Goal: Task Accomplishment & Management: Manage account settings

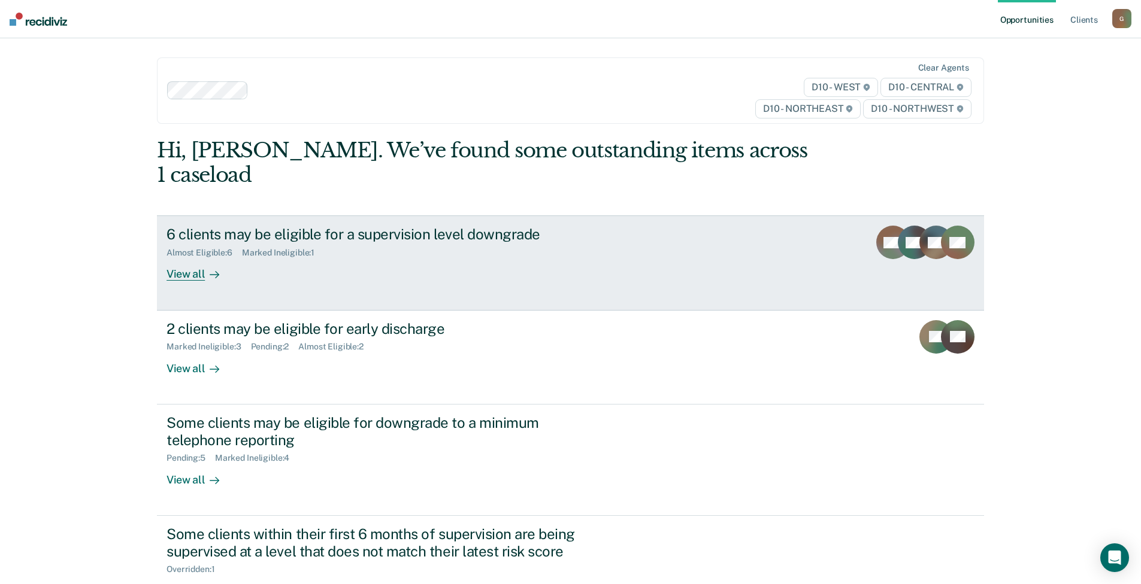
click at [378, 226] on div "6 clients may be eligible for a supervision level downgrade" at bounding box center [376, 234] width 420 height 17
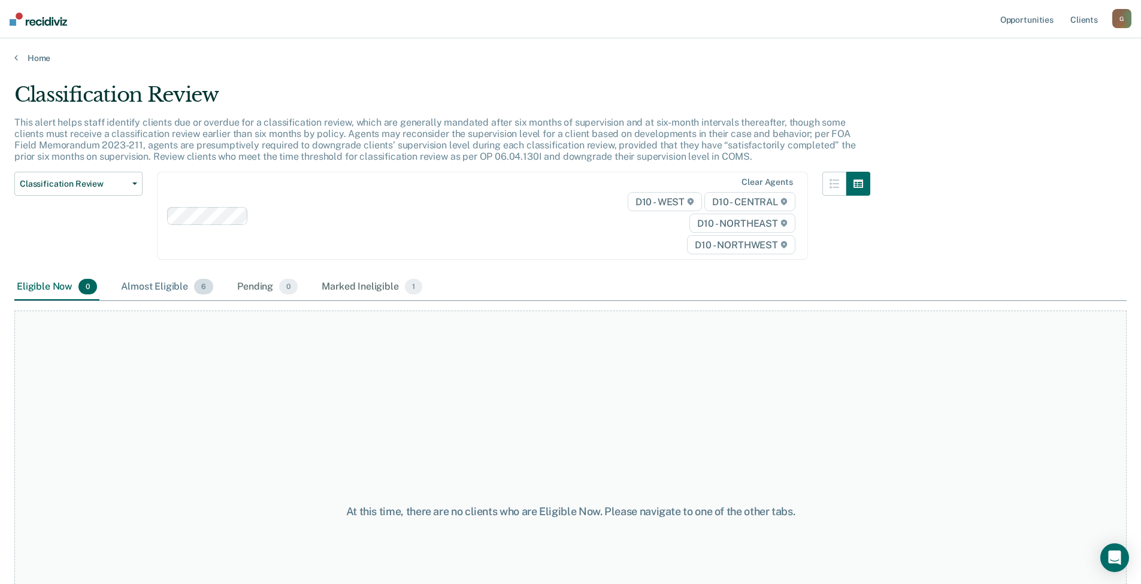
click at [153, 289] on div "Almost Eligible 6" at bounding box center [167, 287] width 97 height 26
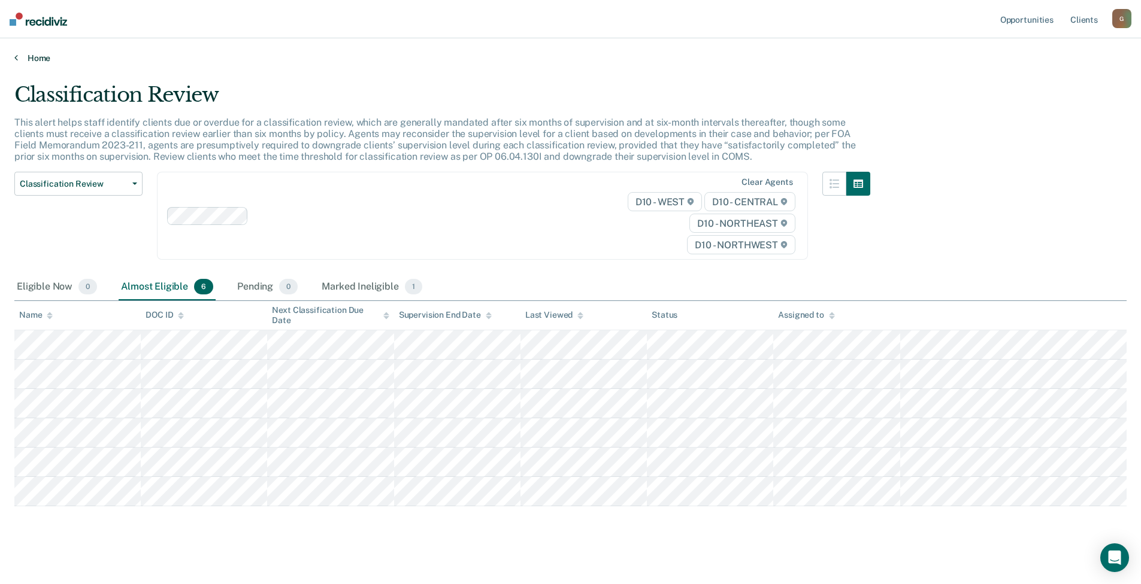
click at [20, 60] on link "Home" at bounding box center [570, 58] width 1112 height 11
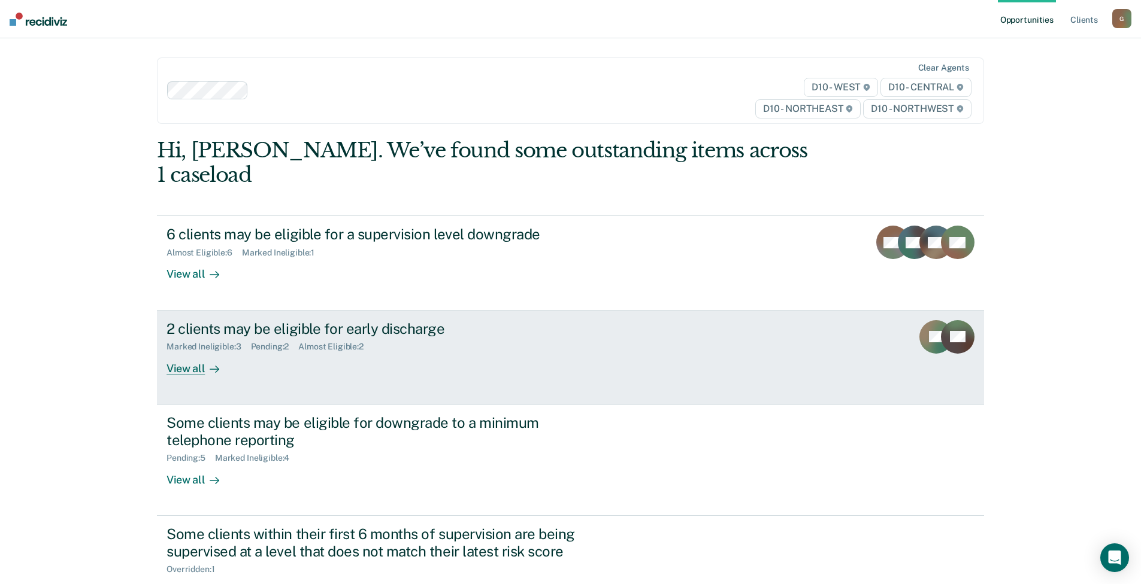
click at [486, 337] on div "Marked Ineligible : 3 Pending : 2 Almost Eligible : 2" at bounding box center [376, 344] width 420 height 15
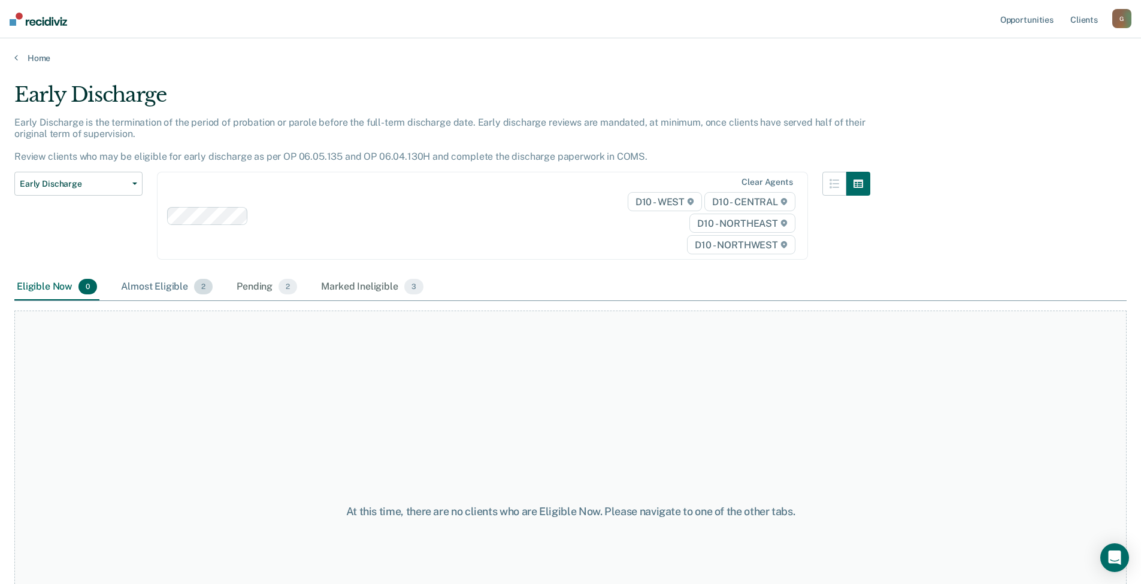
click at [147, 284] on div "Almost Eligible 2" at bounding box center [167, 287] width 96 height 26
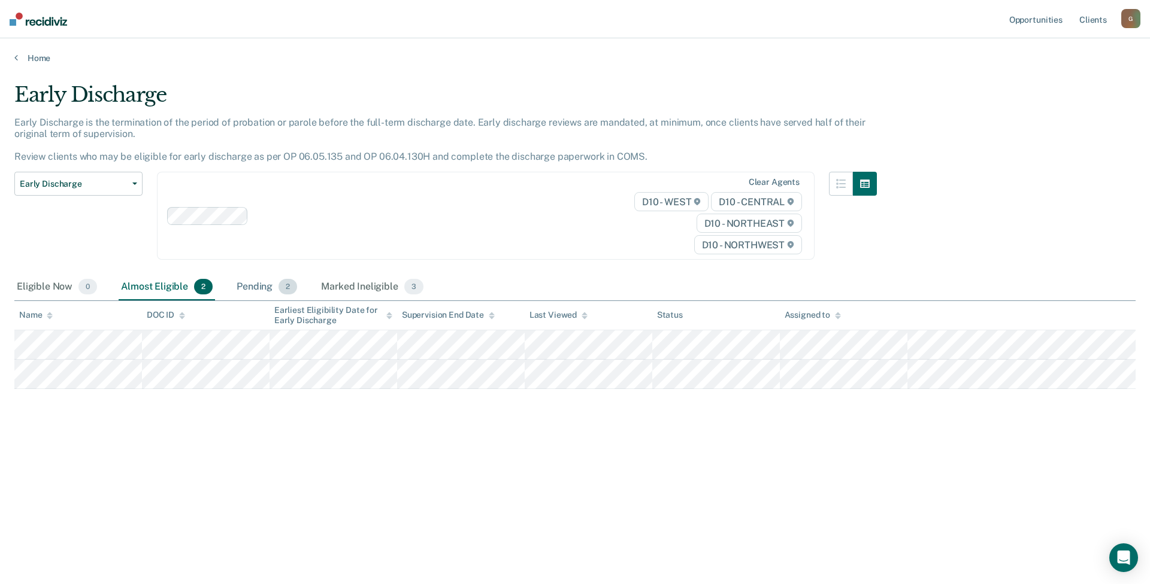
click at [245, 281] on div "Pending 2" at bounding box center [266, 287] width 65 height 26
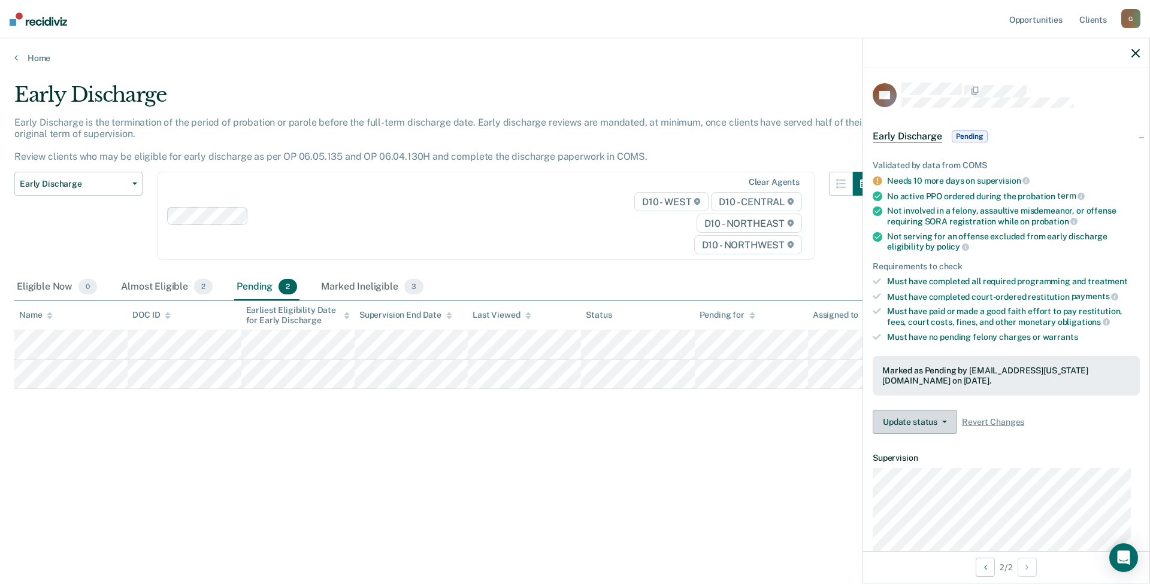
click at [917, 417] on button "Update status" at bounding box center [915, 422] width 84 height 24
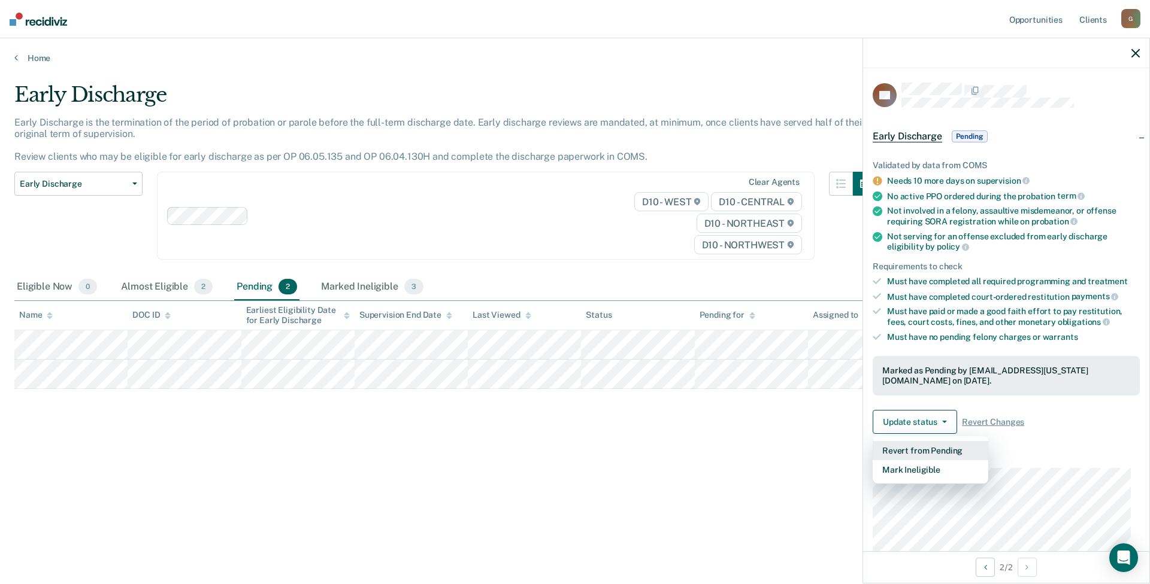
click at [919, 451] on button "Revert from Pending" at bounding box center [931, 450] width 116 height 19
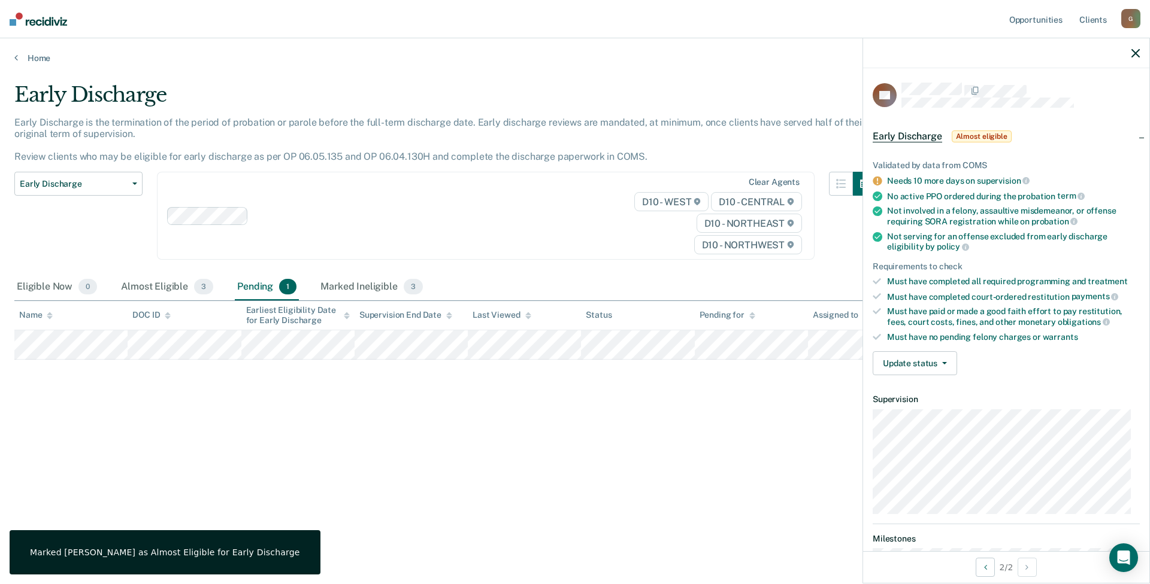
click at [1137, 55] on icon "button" at bounding box center [1135, 53] width 8 height 8
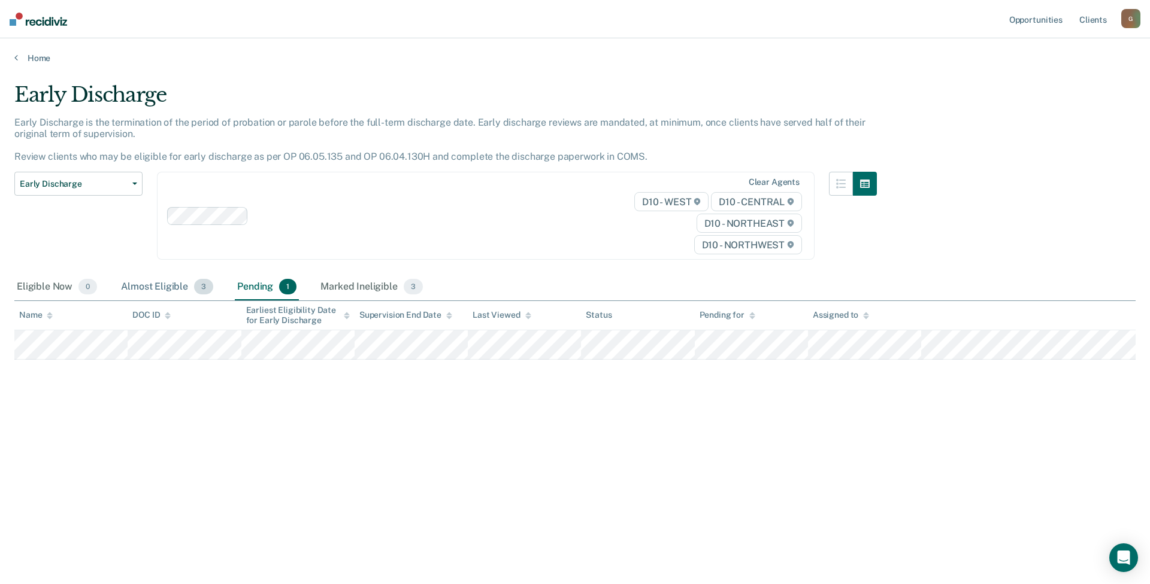
click at [164, 283] on div "Almost Eligible 3" at bounding box center [167, 287] width 97 height 26
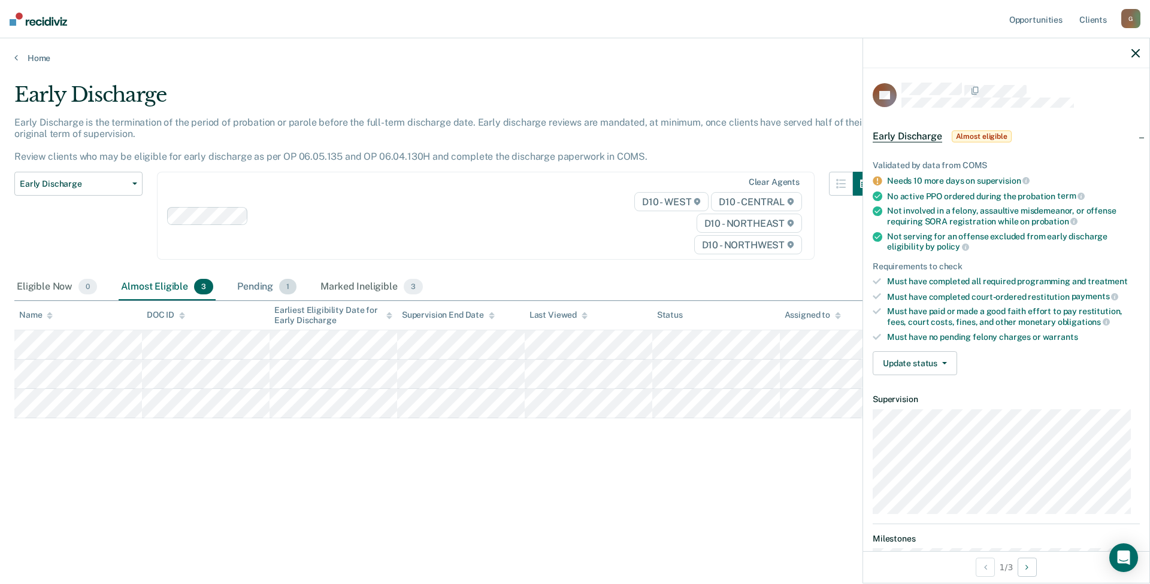
click at [259, 288] on div "Pending 1" at bounding box center [267, 287] width 64 height 26
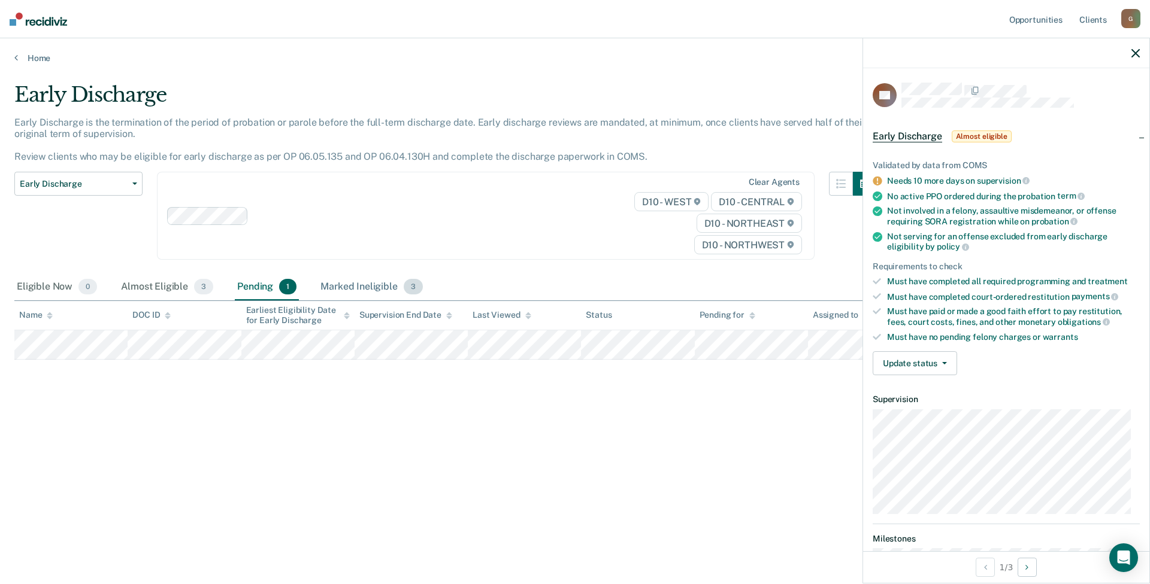
click at [358, 290] on div "Marked Ineligible 3" at bounding box center [371, 287] width 107 height 26
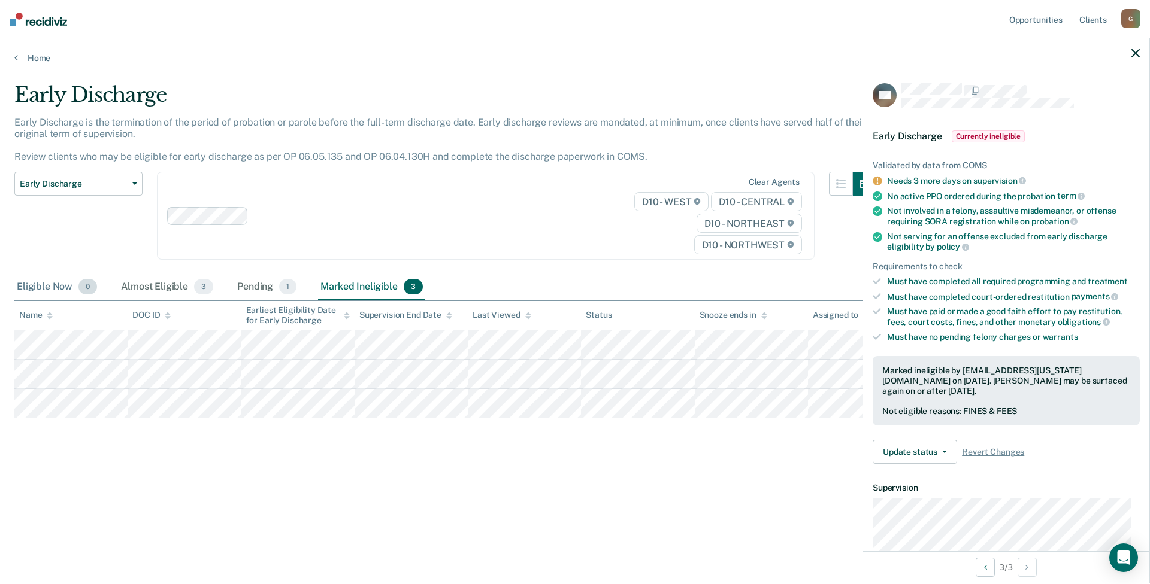
click at [34, 287] on div "Eligible Now 0" at bounding box center [56, 287] width 85 height 26
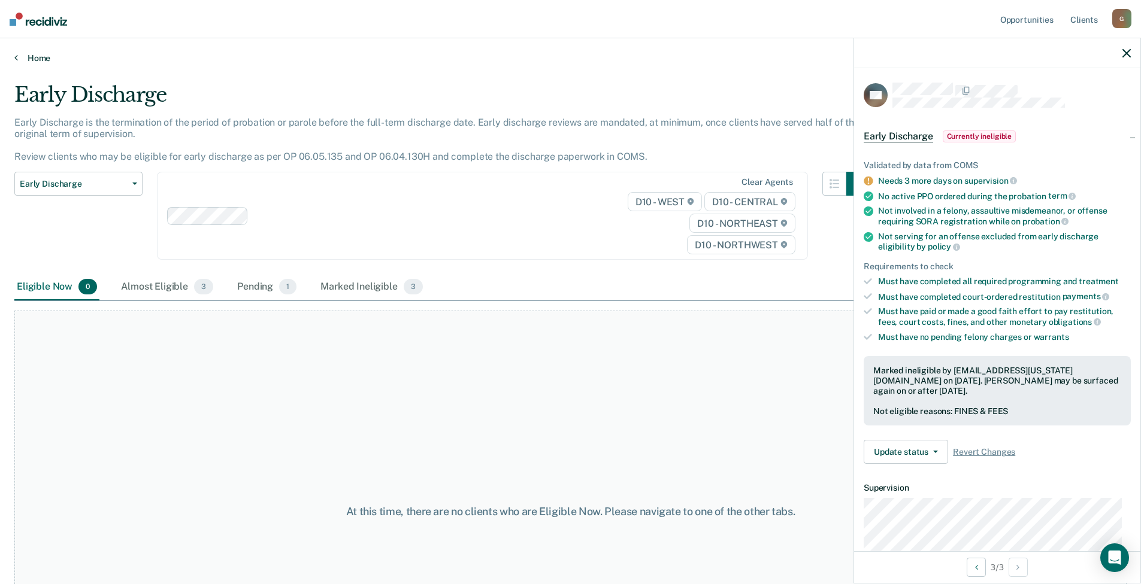
click at [28, 59] on link "Home" at bounding box center [570, 58] width 1112 height 11
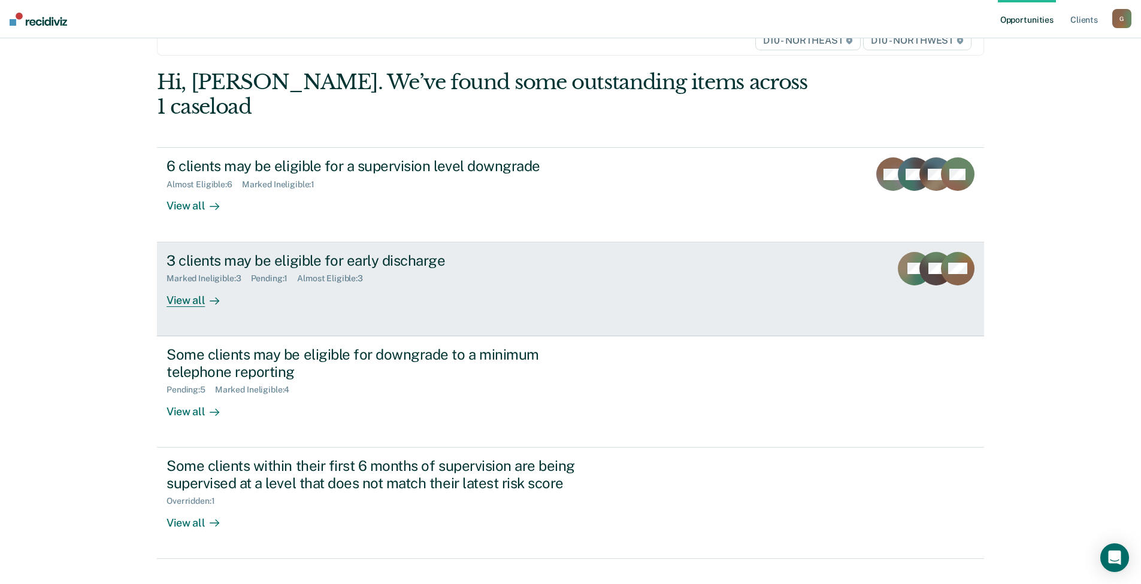
scroll to position [71, 0]
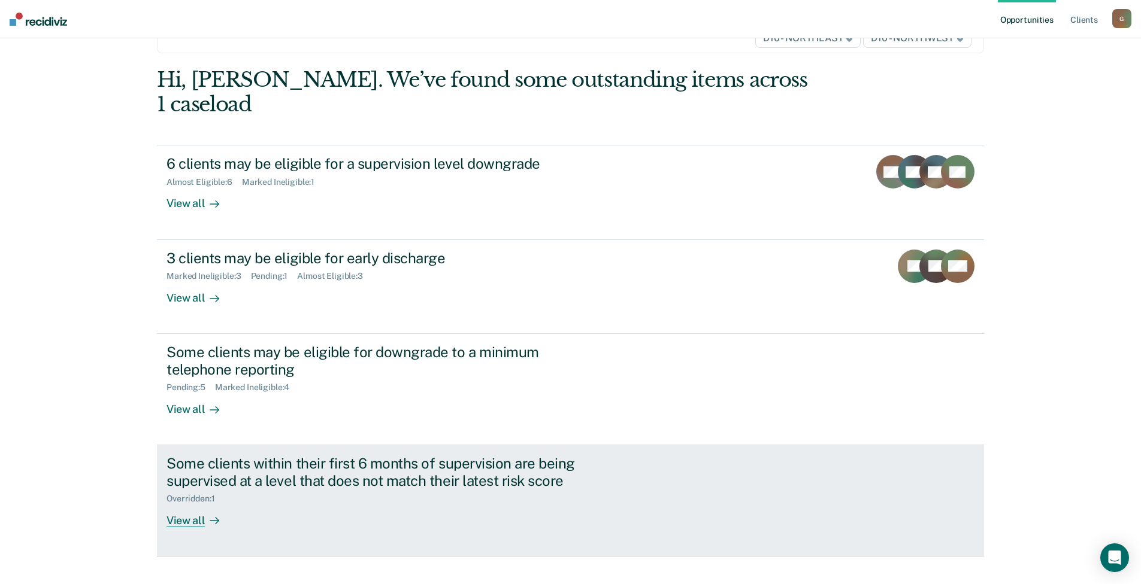
click at [423, 455] on div "Some clients within their first 6 months of supervision are being supervised at…" at bounding box center [376, 472] width 420 height 35
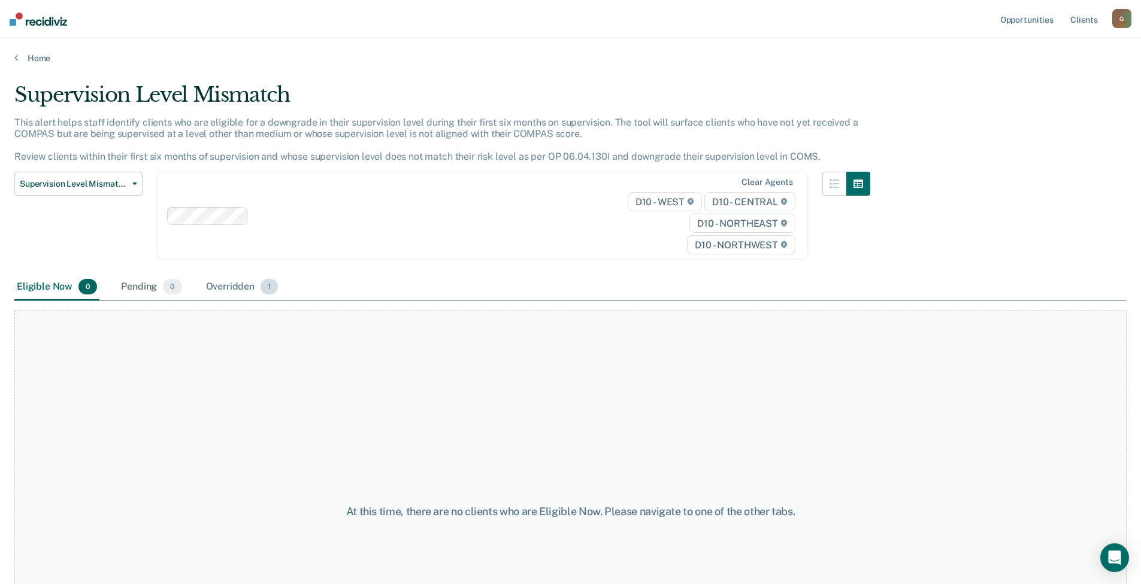
click at [228, 283] on div "Overridden 1" at bounding box center [242, 287] width 77 height 26
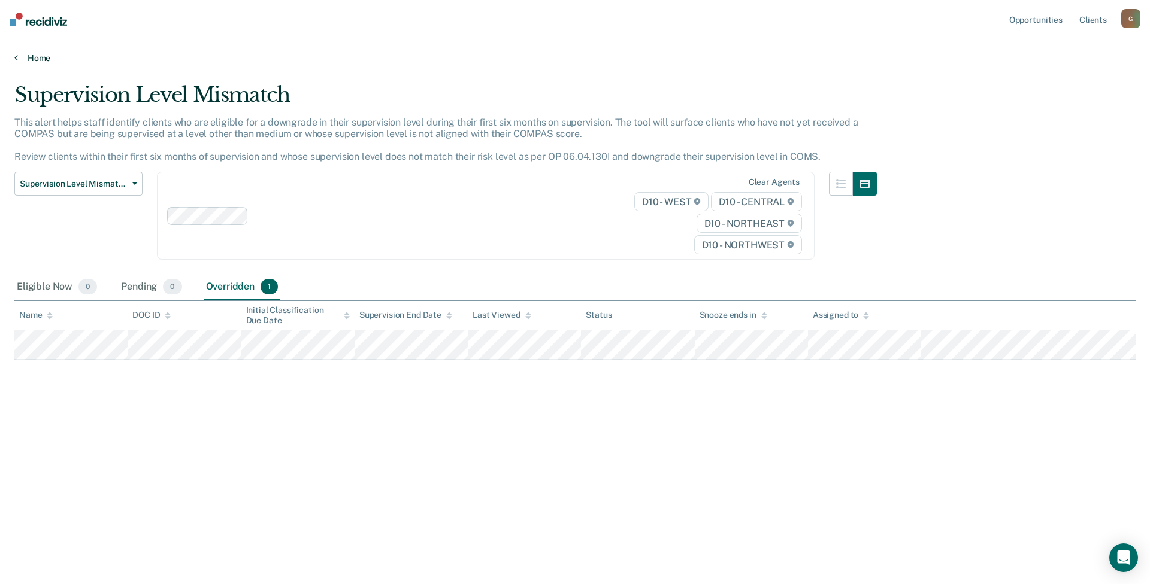
click at [26, 54] on link "Home" at bounding box center [574, 58] width 1121 height 11
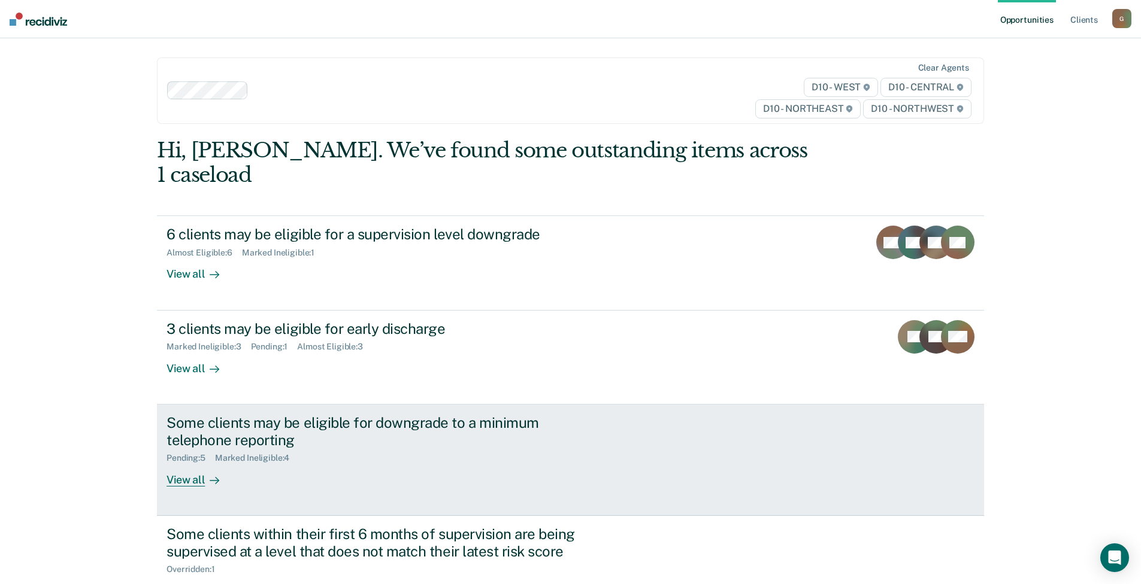
scroll to position [71, 0]
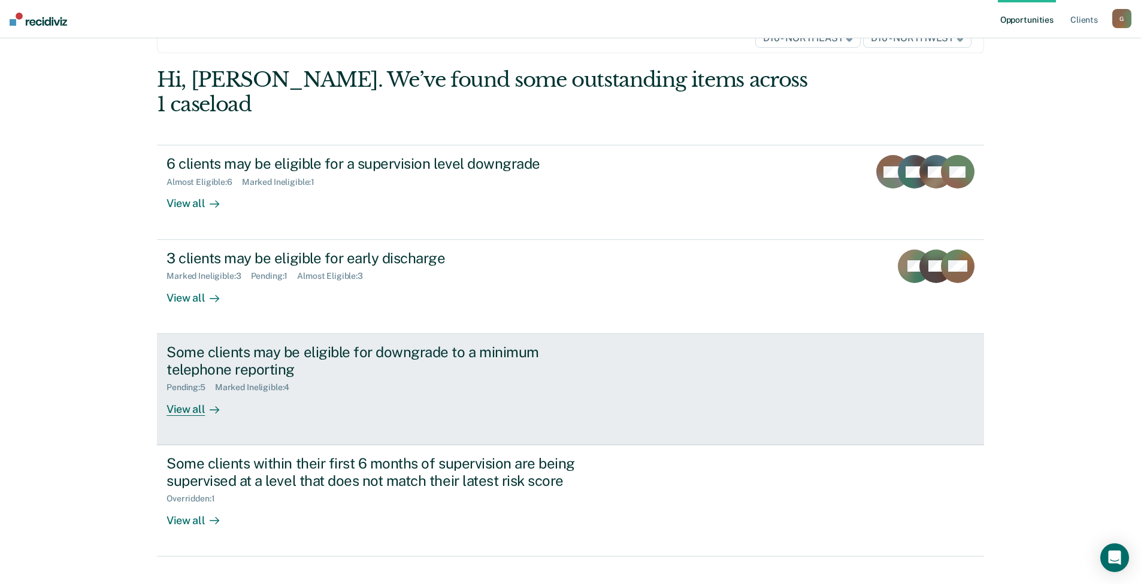
click at [355, 374] on div "Some clients may be eligible for downgrade to a minimum telephone reporting Pen…" at bounding box center [390, 380] width 449 height 72
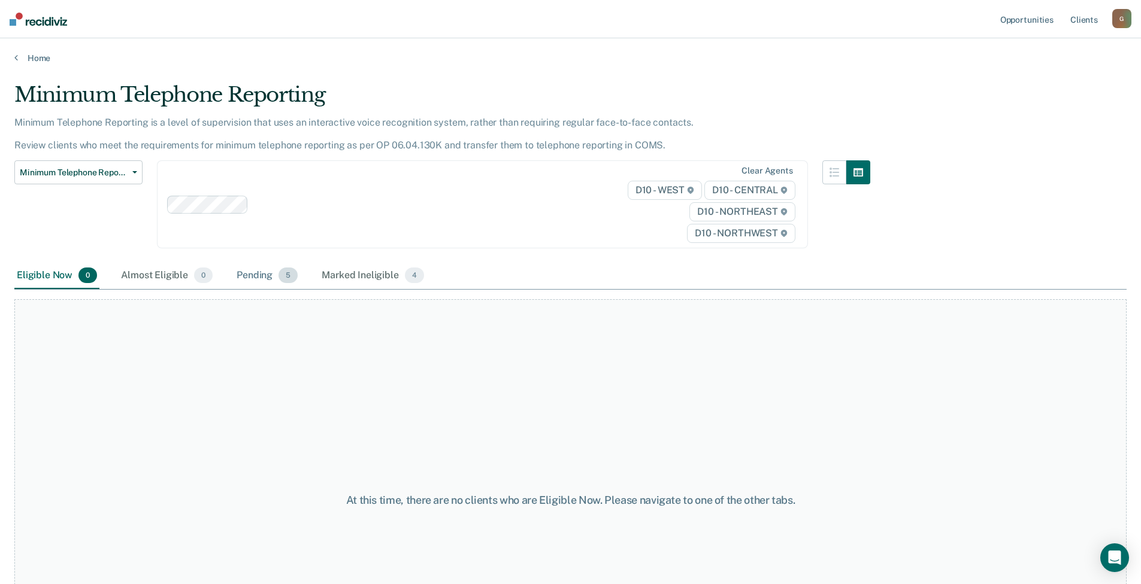
click at [249, 275] on div "Pending 5" at bounding box center [267, 276] width 66 height 26
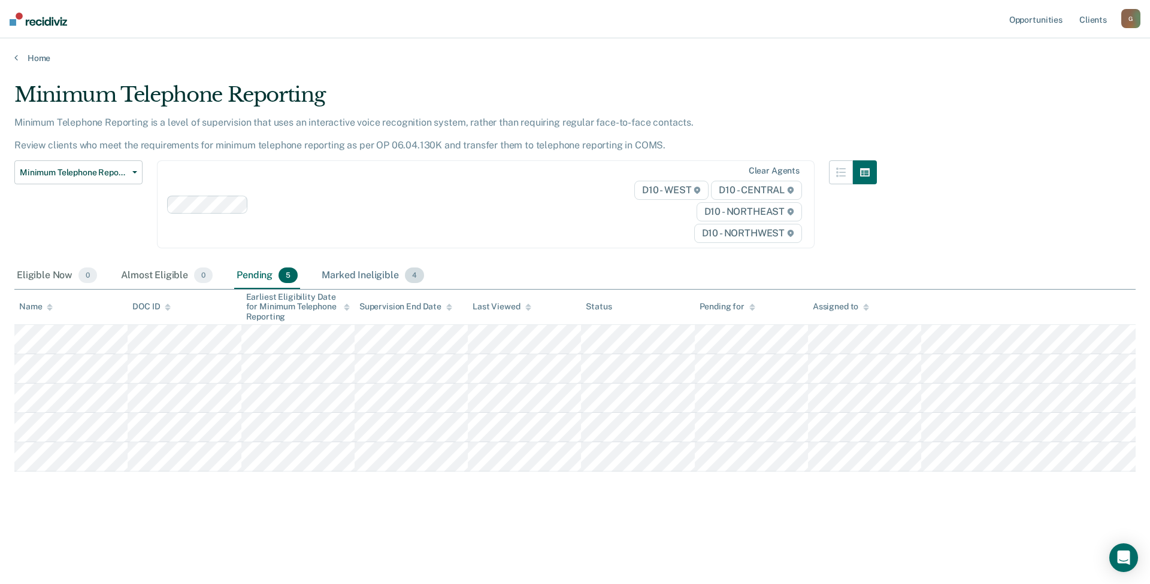
click at [372, 275] on div "Marked Ineligible 4" at bounding box center [372, 276] width 107 height 26
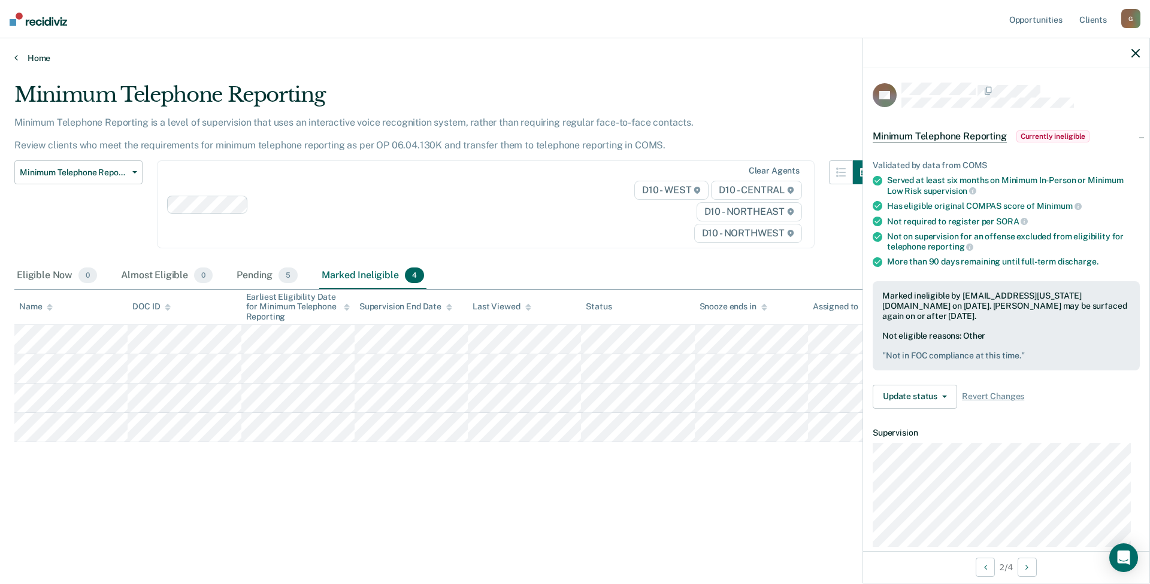
click at [34, 58] on link "Home" at bounding box center [574, 58] width 1121 height 11
